Goal: Task Accomplishment & Management: Complete application form

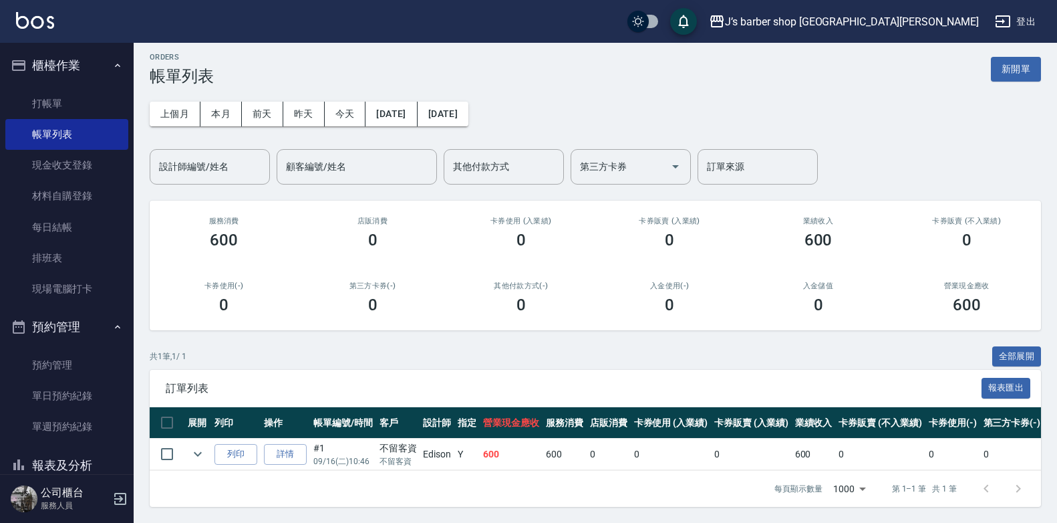
scroll to position [16, 0]
drag, startPoint x: 91, startPoint y: 370, endPoint x: 57, endPoint y: 351, distance: 38.9
click at [91, 370] on link "預約管理" at bounding box center [66, 364] width 123 height 31
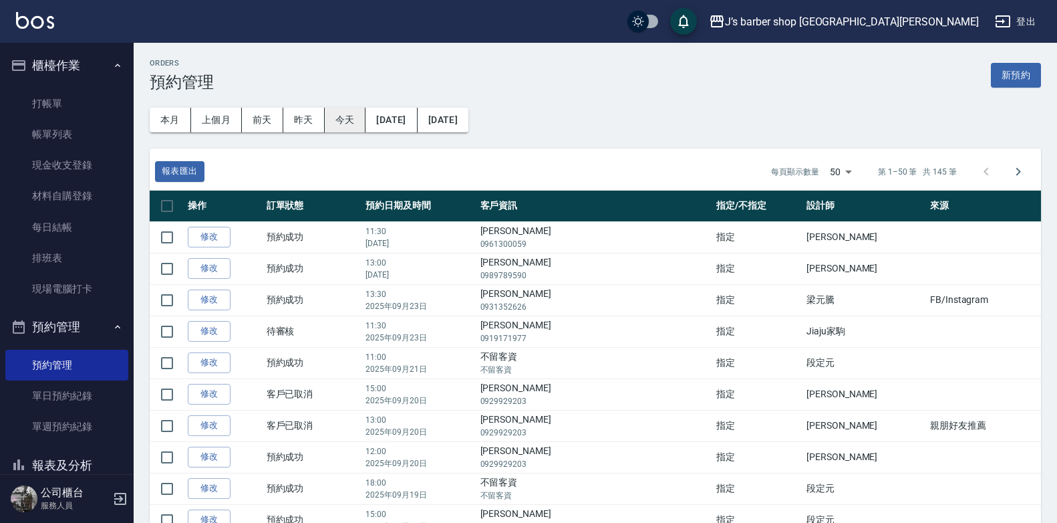
click at [351, 112] on button "今天" at bounding box center [345, 120] width 41 height 25
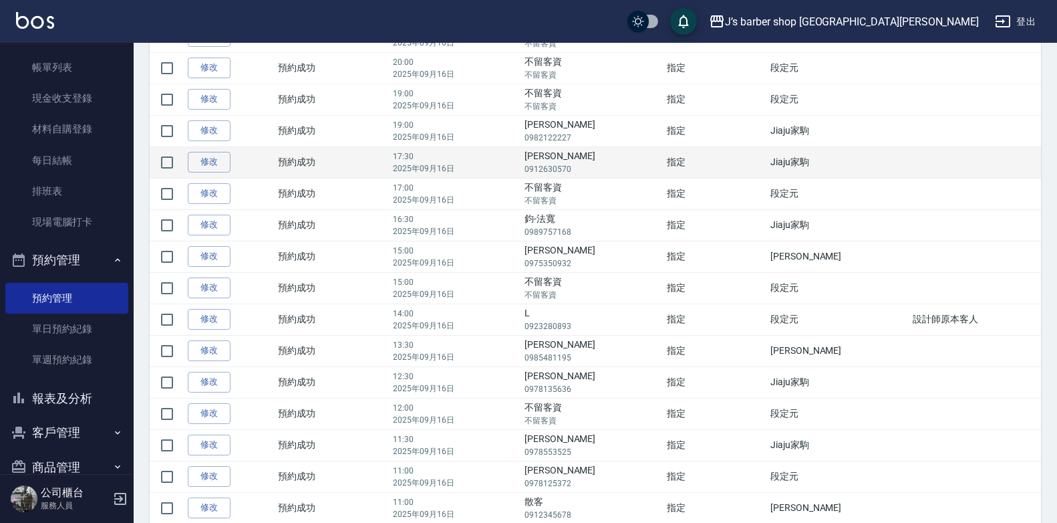
scroll to position [285, 0]
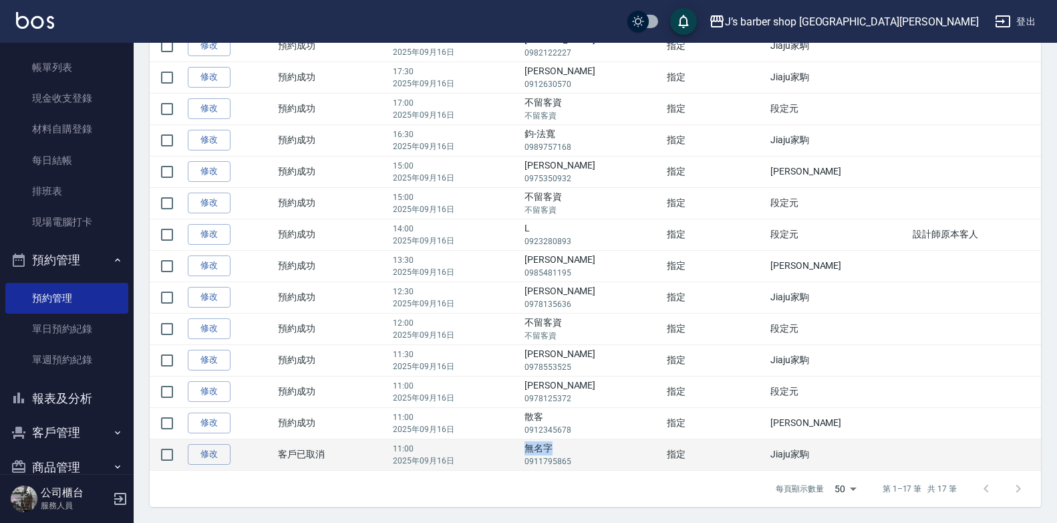
drag, startPoint x: 571, startPoint y: 451, endPoint x: 621, endPoint y: 450, distance: 50.1
click at [621, 450] on td "無名字 0911795865" at bounding box center [592, 453] width 142 height 31
drag, startPoint x: 621, startPoint y: 450, endPoint x: 585, endPoint y: 446, distance: 35.6
copy td "無名字"
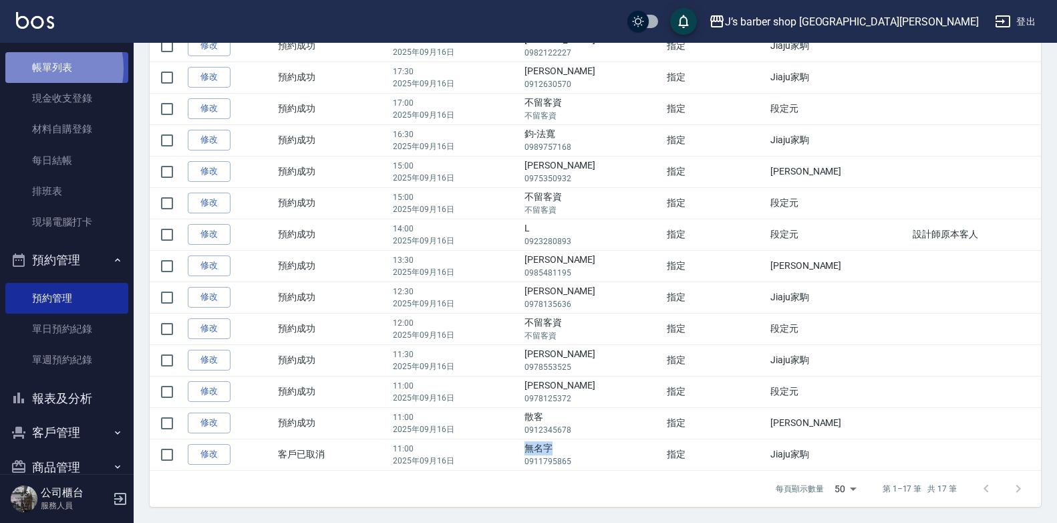
click at [31, 67] on link "帳單列表" at bounding box center [66, 67] width 123 height 31
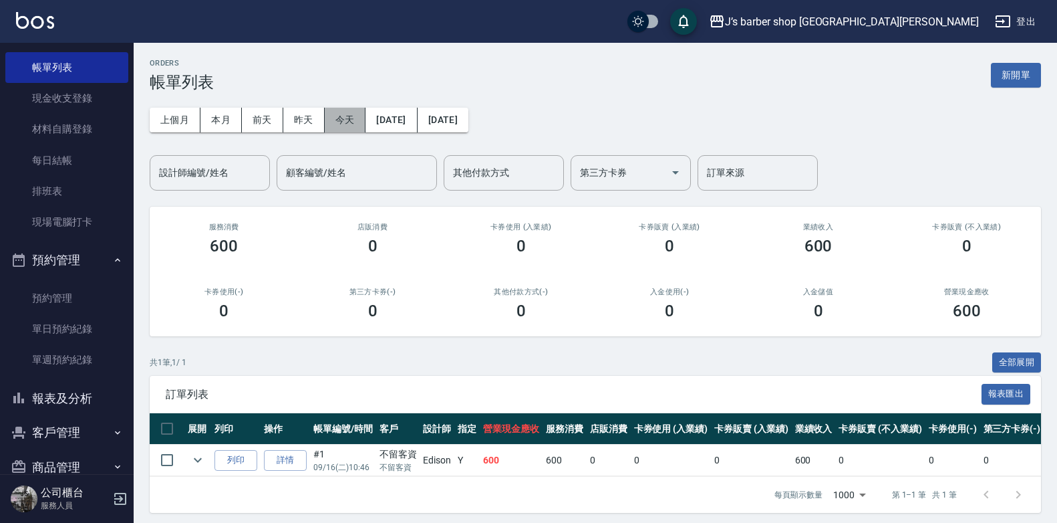
click at [336, 124] on button "今天" at bounding box center [345, 120] width 41 height 25
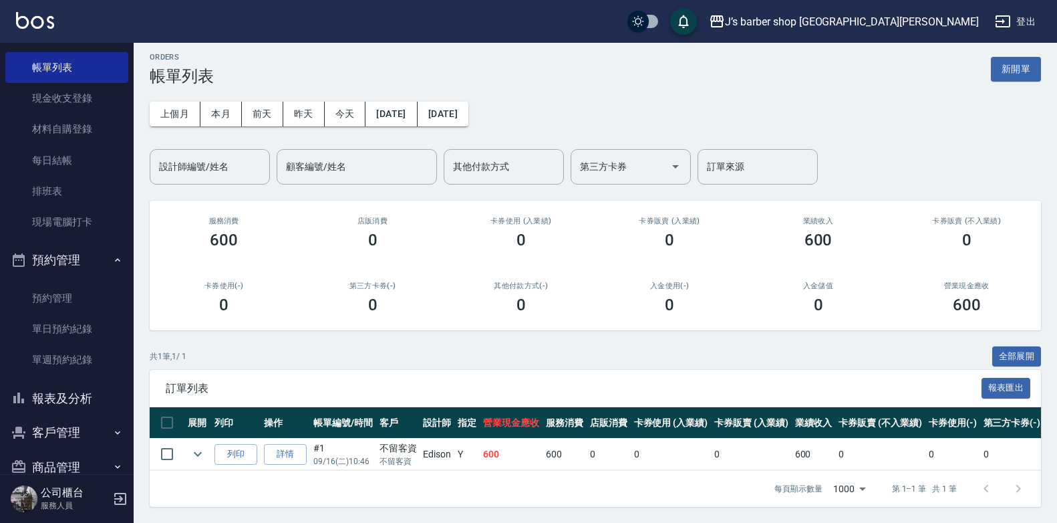
scroll to position [16, 0]
click at [66, 297] on link "預約管理" at bounding box center [66, 298] width 123 height 31
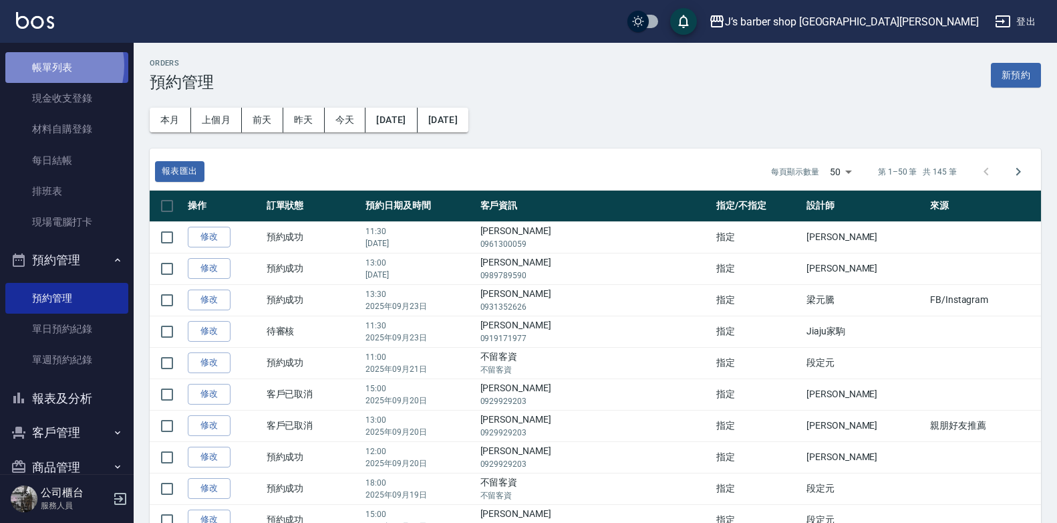
click at [45, 65] on link "帳單列表" at bounding box center [66, 67] width 123 height 31
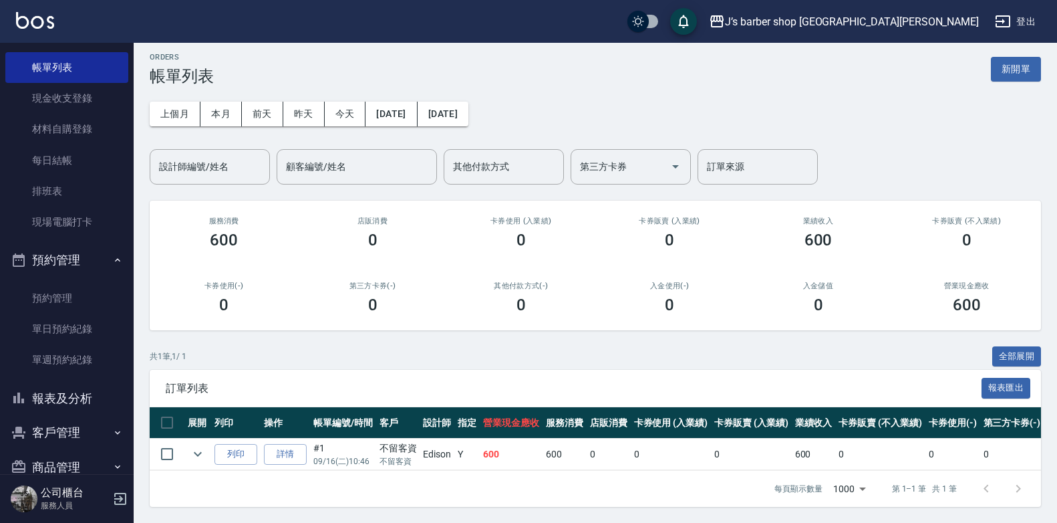
scroll to position [16, 0]
click at [338, 102] on button "今天" at bounding box center [345, 114] width 41 height 25
click at [1022, 65] on button "新開單" at bounding box center [1016, 69] width 50 height 25
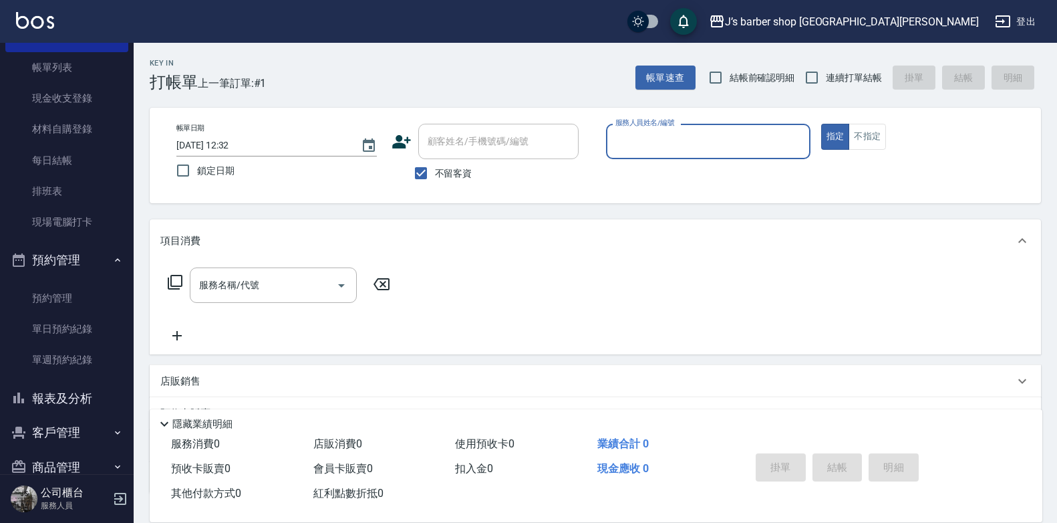
click at [460, 170] on span "不留客資" at bounding box center [453, 173] width 37 height 14
click at [435, 170] on input "不留客資" at bounding box center [421, 173] width 28 height 28
checkbox input "false"
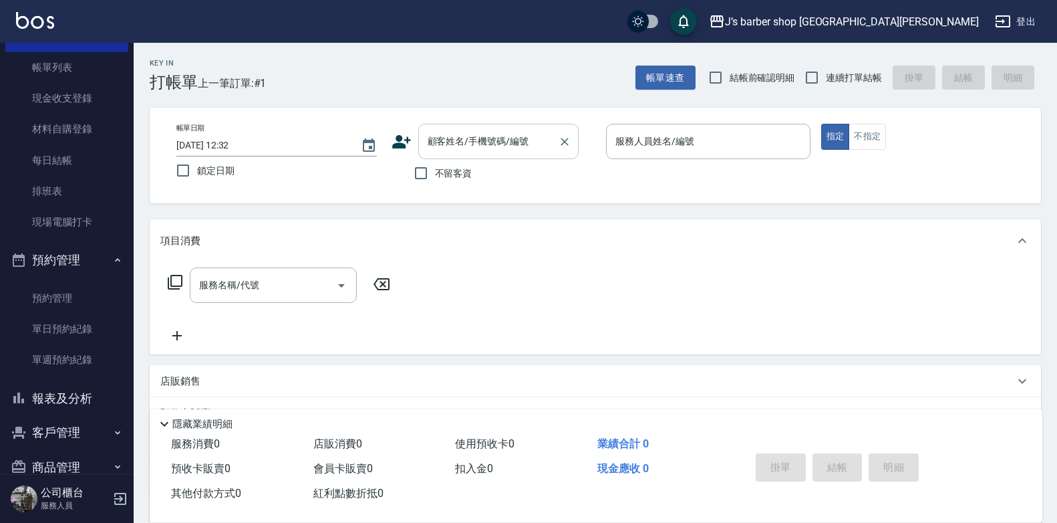
click at [464, 142] on input "顧客姓名/手機號碼/編號" at bounding box center [488, 141] width 128 height 23
paste input "無名字"
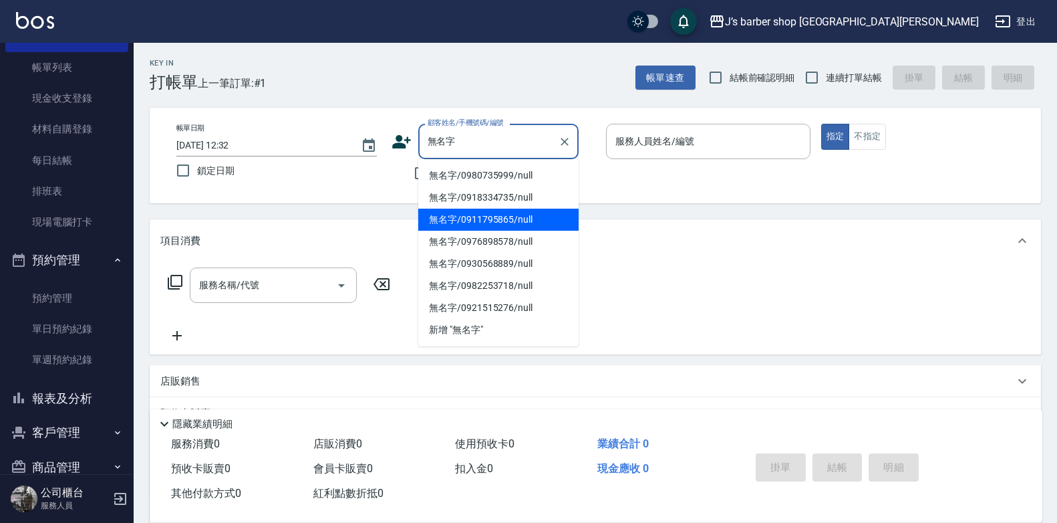
click at [525, 224] on li "無名字/0911795865/null" at bounding box center [498, 219] width 160 height 22
type input "無名字/0911795865/null"
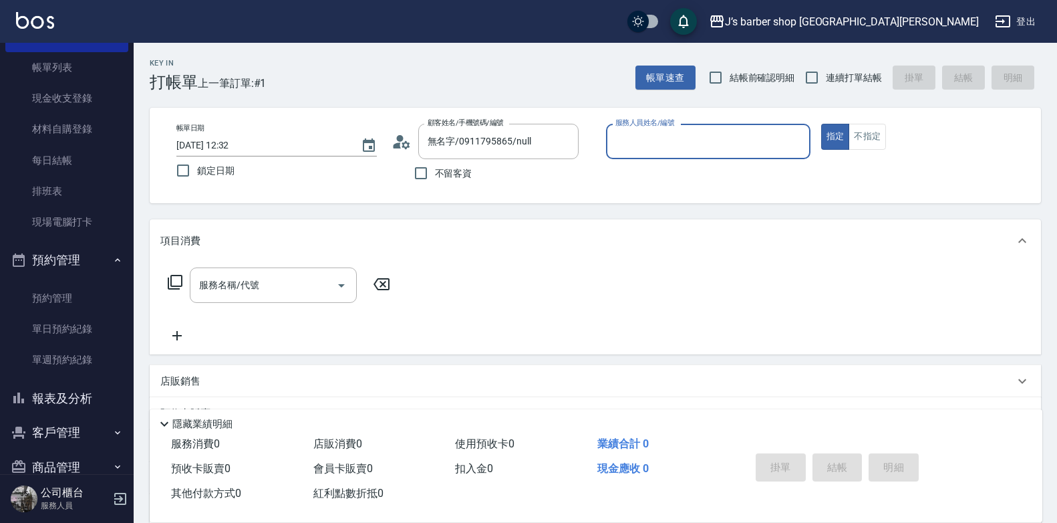
click at [646, 139] on input "服務人員姓名/編號" at bounding box center [708, 141] width 192 height 23
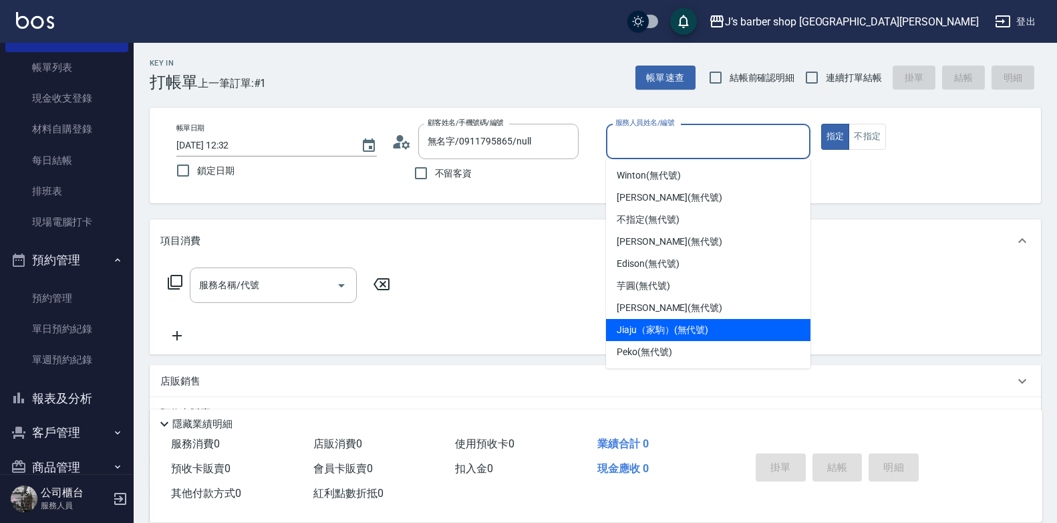
click at [669, 325] on span "Jiaju（家駒） (無代號)" at bounding box center [663, 330] width 92 height 14
type input "Jiaju（家駒）(無代號)"
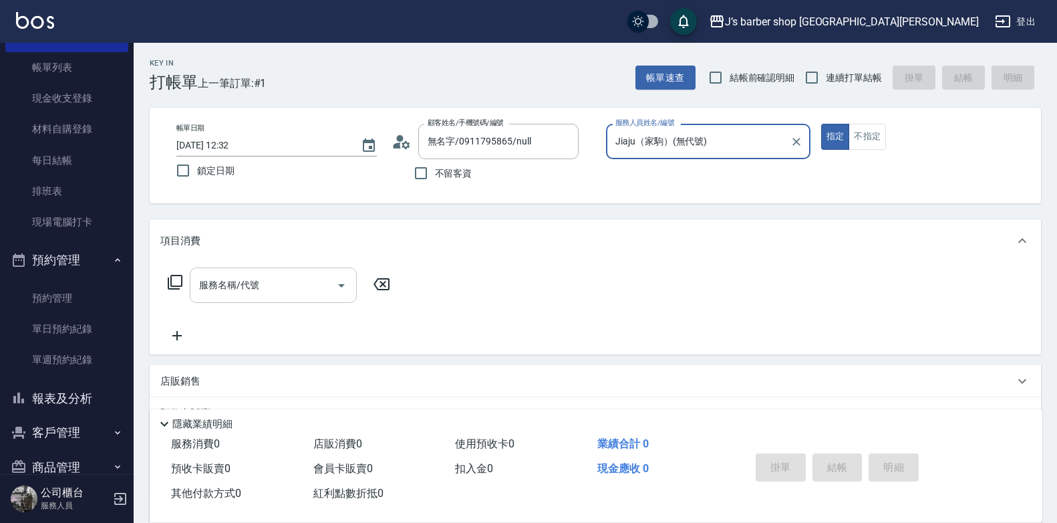
click at [225, 281] on input "服務名稱/代號" at bounding box center [263, 284] width 135 height 23
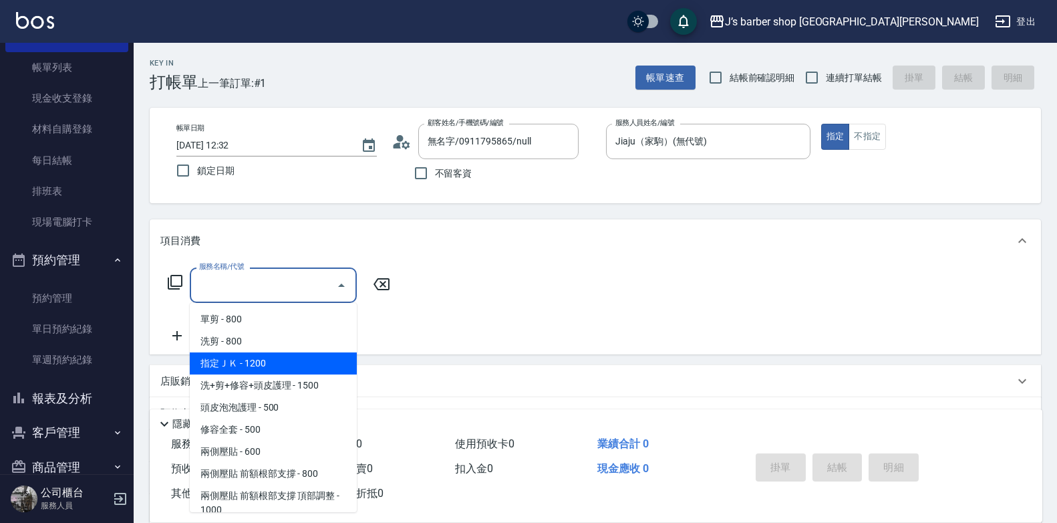
click at [264, 361] on span "指定ＪＫ - 1200" at bounding box center [273, 363] width 167 height 22
type input "指定ＪＫ(102)"
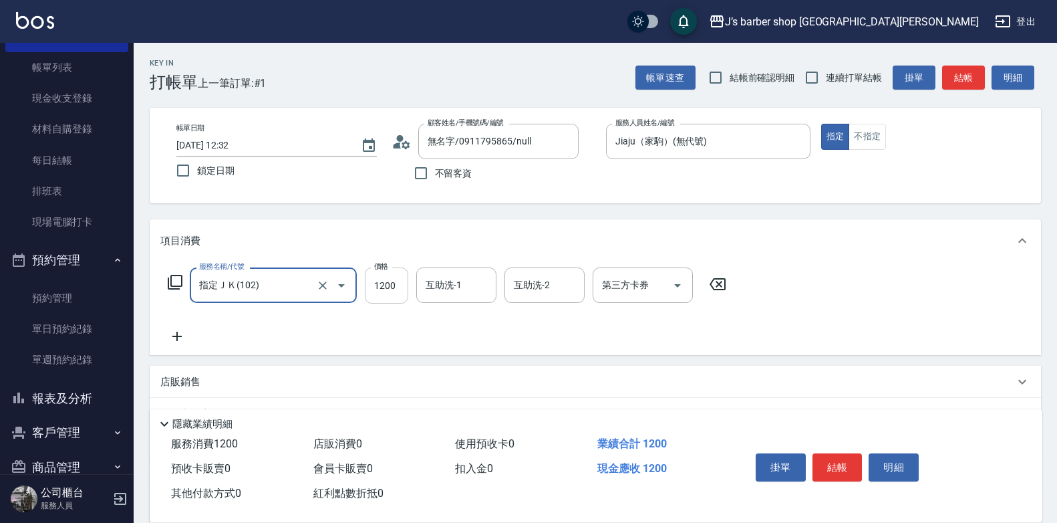
click at [400, 284] on input "1200" at bounding box center [386, 285] width 43 height 36
type input "1000"
click at [473, 290] on input "互助洗-1" at bounding box center [456, 284] width 68 height 23
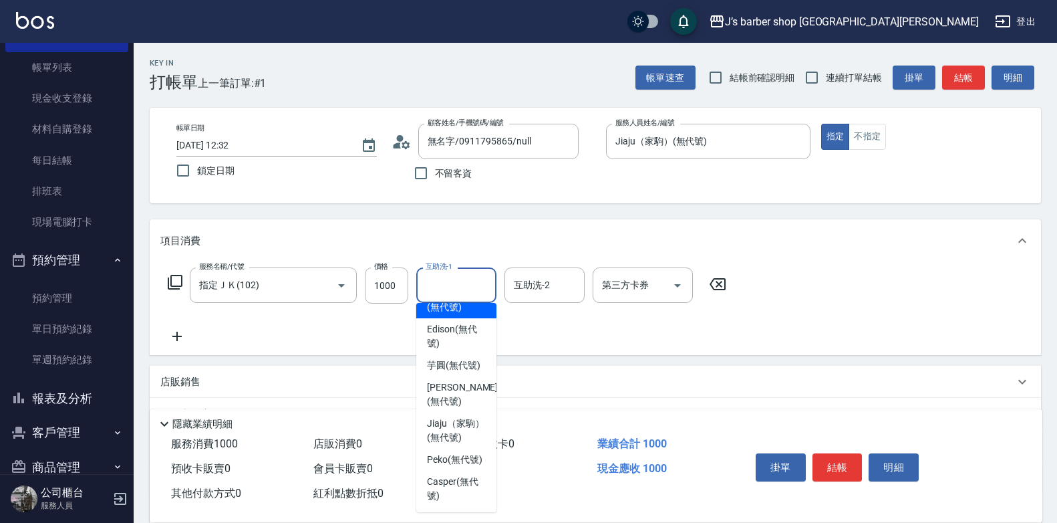
scroll to position [162, 0]
click at [458, 452] on span "Peko (無代號)" at bounding box center [454, 459] width 55 height 14
type input "Peko(無代號)"
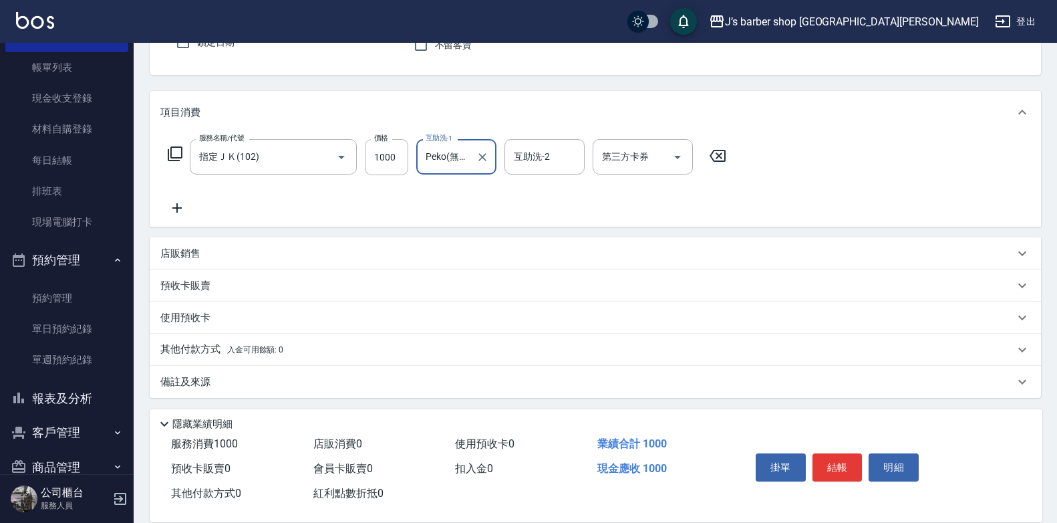
scroll to position [132, 0]
click at [261, 372] on div "備註及來源" at bounding box center [587, 379] width 854 height 14
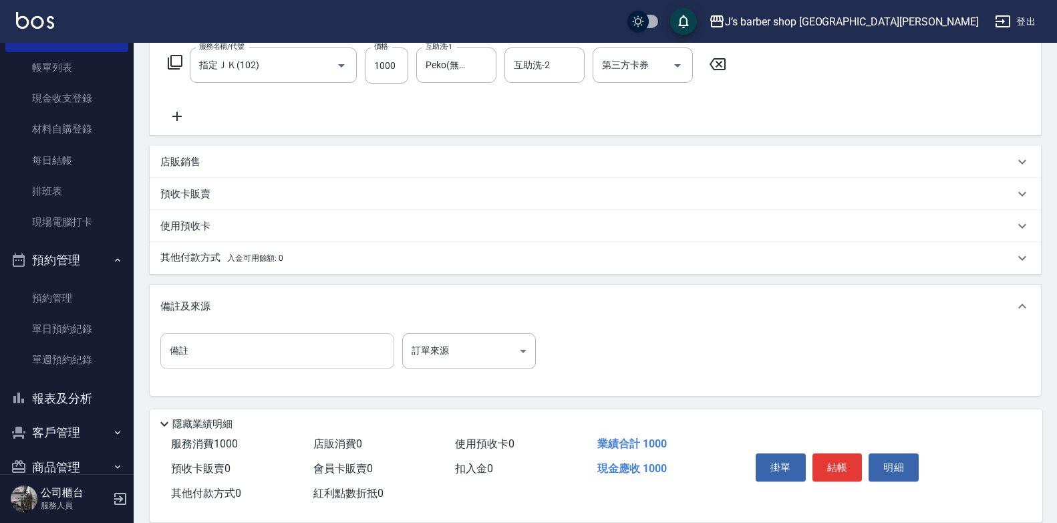
scroll to position [221, 0]
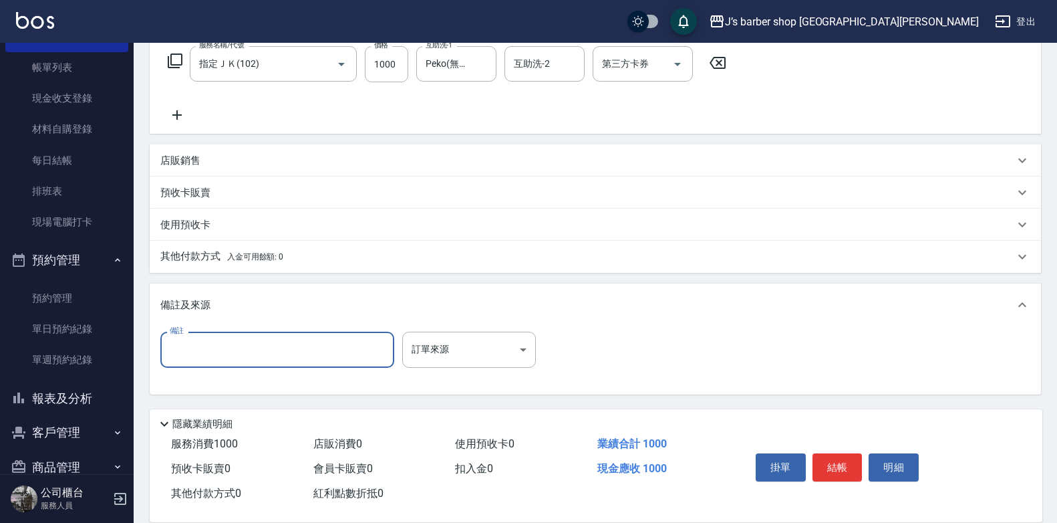
click at [310, 356] on input "備註" at bounding box center [277, 349] width 234 height 36
type input "轉帳"
click at [696, 331] on div "備註 轉帳 備註 訂單來源 ​ 訂單來源" at bounding box center [595, 357] width 870 height 52
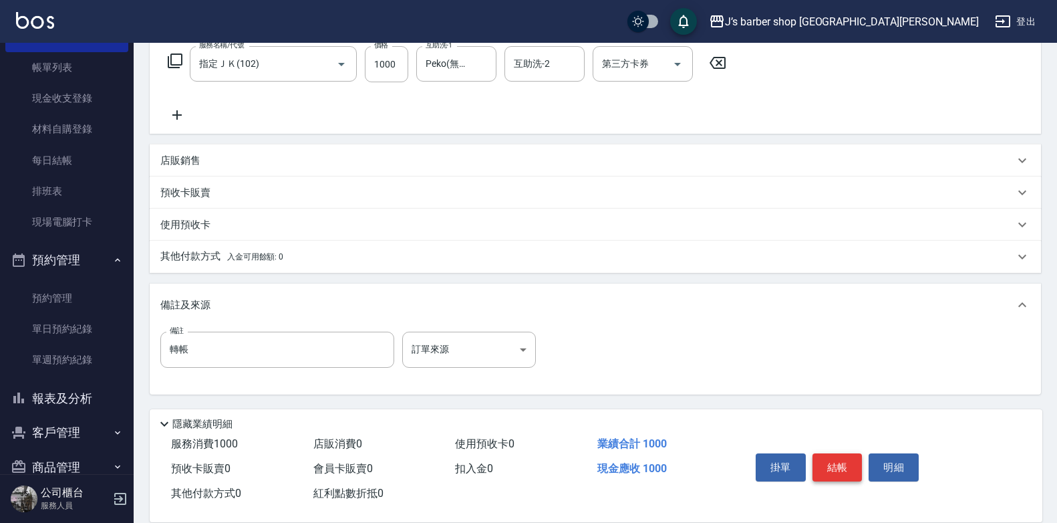
click at [833, 461] on button "結帳" at bounding box center [838, 467] width 50 height 28
